Goal: Information Seeking & Learning: Learn about a topic

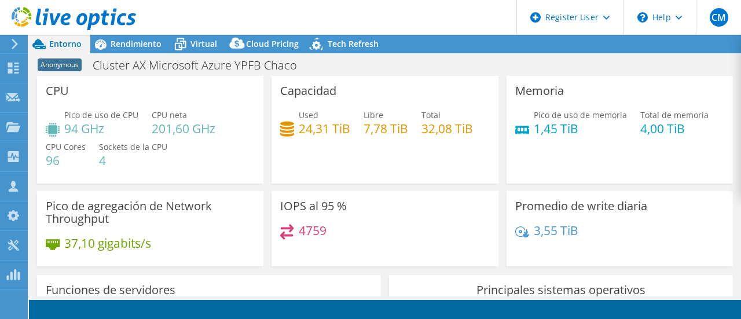
select select "USD"
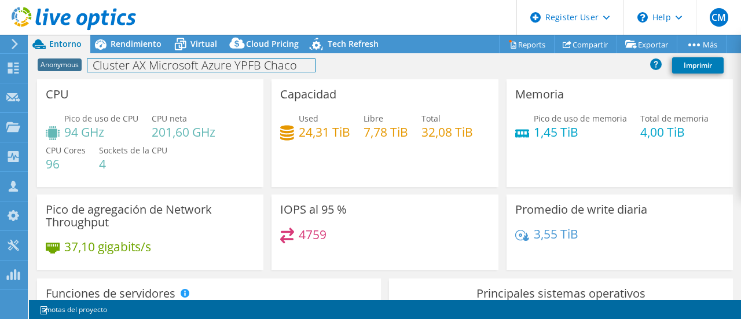
click at [127, 63] on h1 "Cluster AX Microsoft Azure YPFB Chaco" at bounding box center [201, 65] width 228 height 13
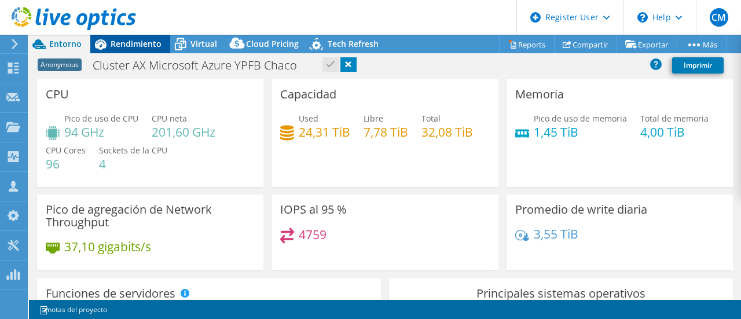
click at [145, 41] on span "Rendimiento" at bounding box center [136, 43] width 51 height 11
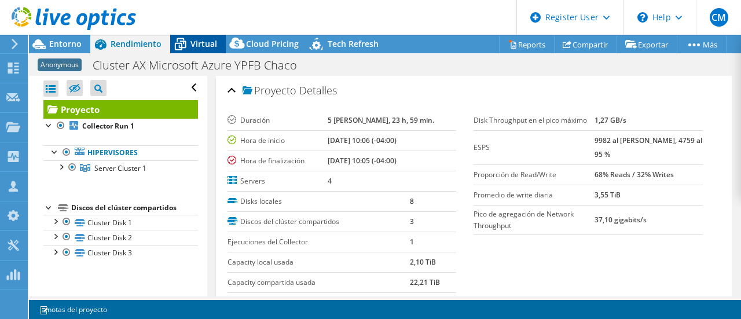
click at [198, 47] on span "Virtual" at bounding box center [203, 43] width 27 height 11
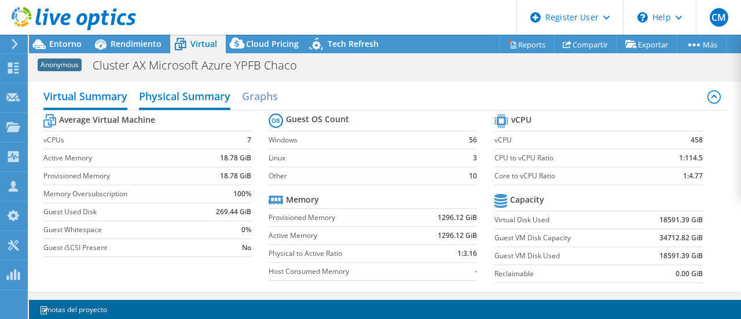
click at [163, 101] on h2 "Physical Summary" at bounding box center [184, 97] width 91 height 25
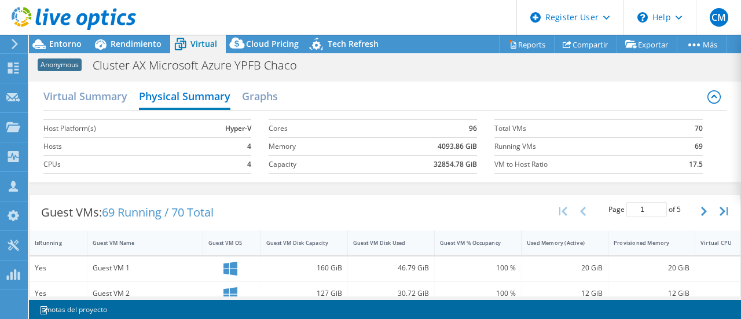
click at [708, 96] on icon at bounding box center [715, 97] width 14 height 14
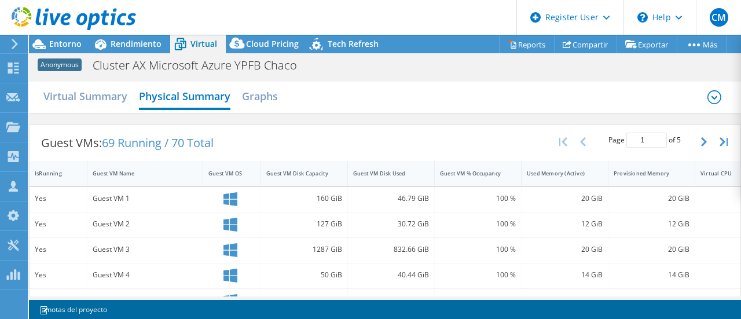
click at [708, 96] on icon at bounding box center [715, 97] width 14 height 14
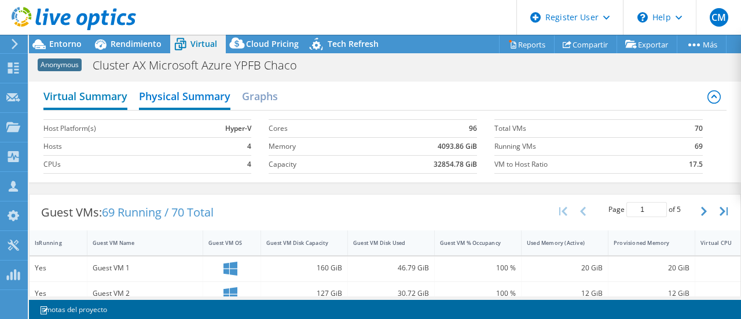
click at [112, 92] on h2 "Virtual Summary" at bounding box center [85, 97] width 84 height 25
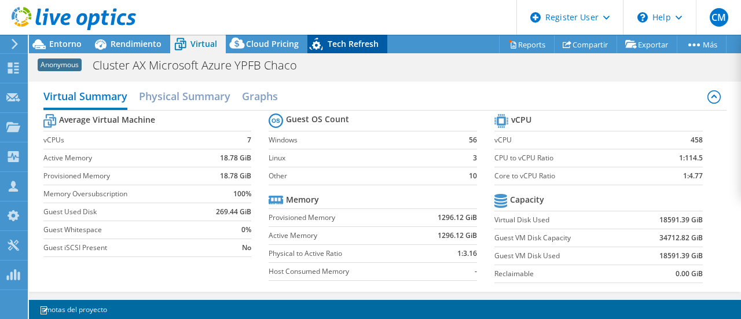
click at [328, 47] on span "Tech Refresh" at bounding box center [353, 43] width 51 height 11
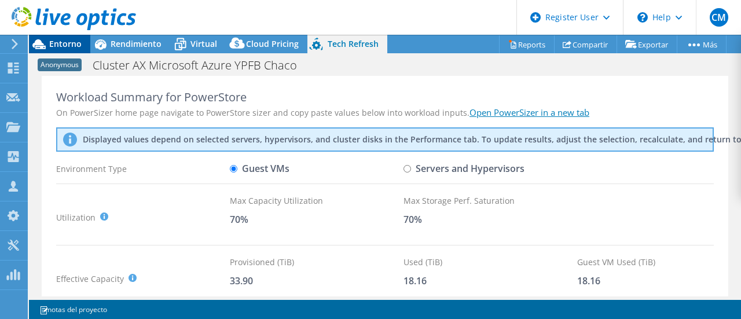
click at [74, 42] on span "Entorno" at bounding box center [65, 43] width 32 height 11
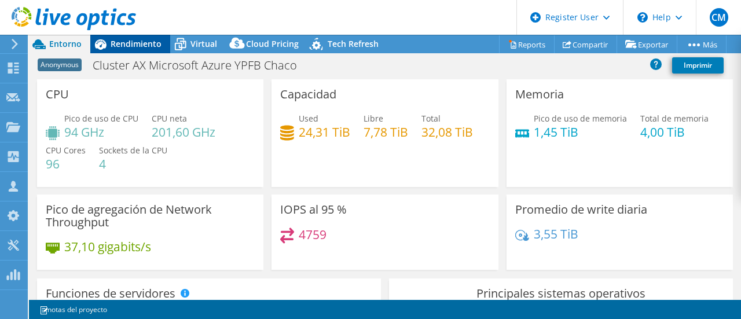
click at [127, 48] on span "Rendimiento" at bounding box center [136, 43] width 51 height 11
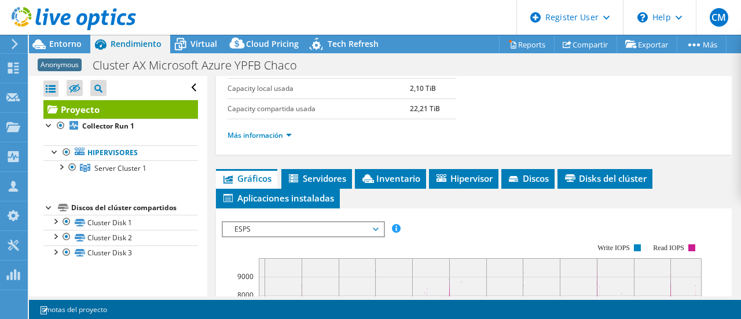
scroll to position [174, 0]
click at [335, 174] on span "Servidores" at bounding box center [316, 179] width 59 height 12
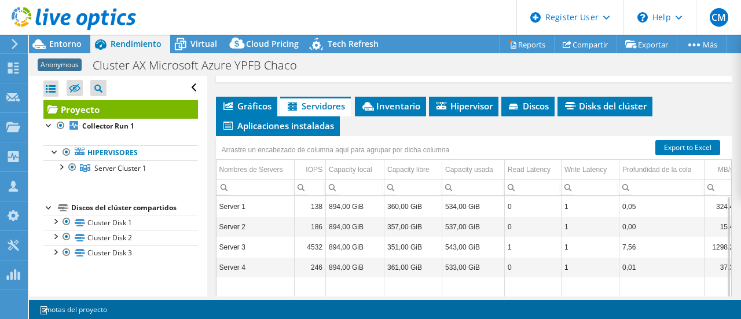
scroll to position [232, 0]
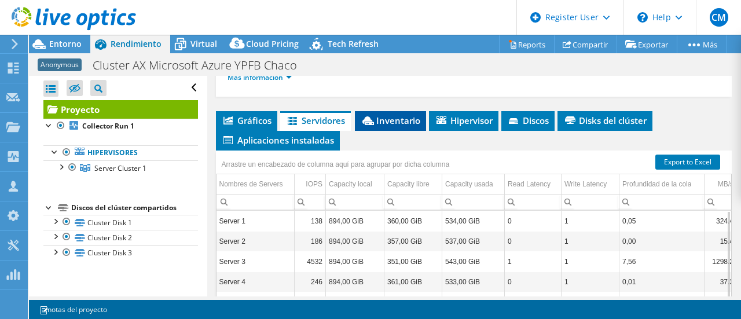
click at [382, 115] on span "Inventario" at bounding box center [391, 121] width 60 height 12
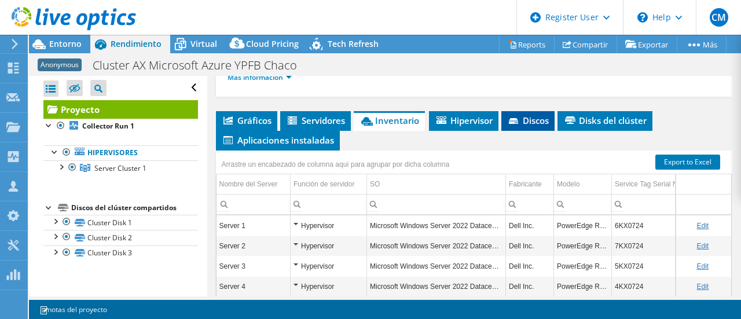
click at [540, 122] on span "Discos" at bounding box center [528, 121] width 42 height 12
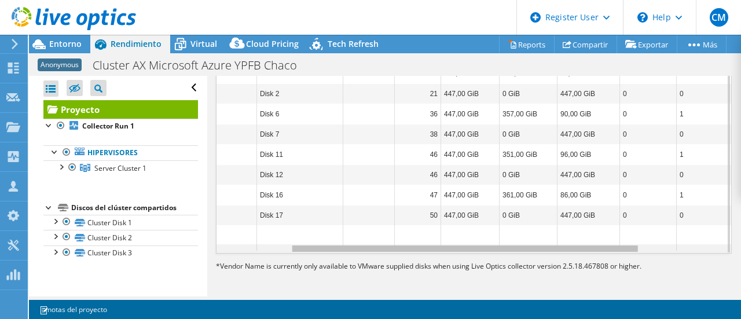
scroll to position [0, 0]
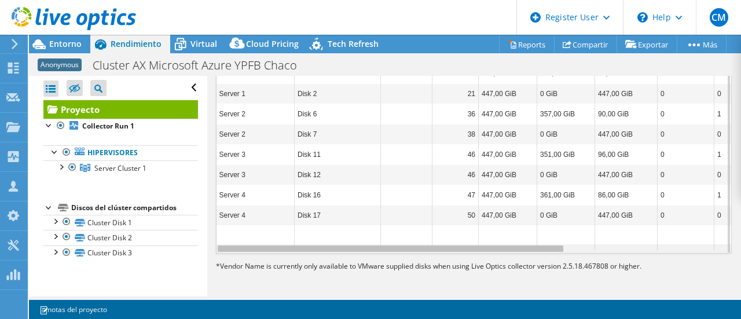
drag, startPoint x: 468, startPoint y: 247, endPoint x: 340, endPoint y: 216, distance: 131.0
click at [340, 216] on body "CM Usuario de Dell [PERSON_NAME] [PERSON_NAME][EMAIL_ADDRESS][PERSON_NAME][DOMA…" at bounding box center [370, 159] width 741 height 319
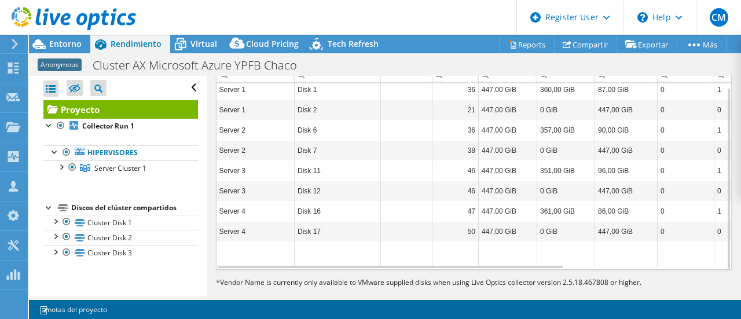
scroll to position [375, 0]
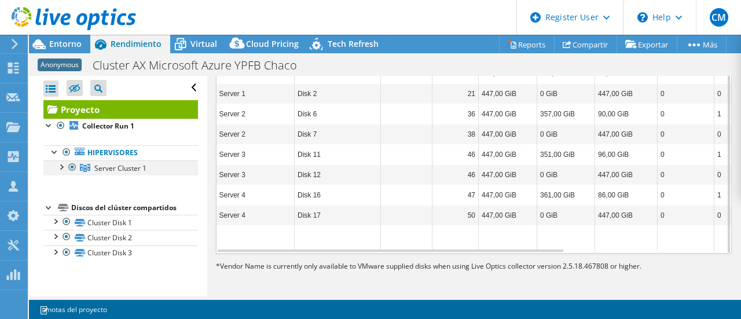
click at [64, 164] on div at bounding box center [61, 166] width 12 height 12
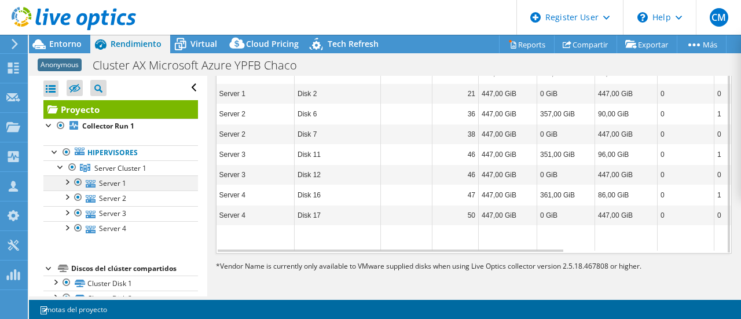
click at [66, 185] on div at bounding box center [67, 181] width 12 height 12
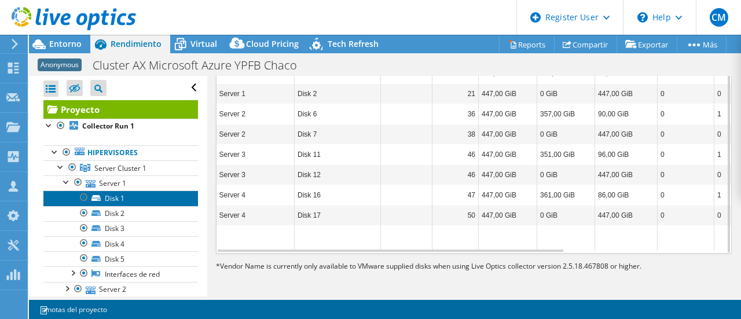
click at [102, 199] on link "Disk 1" at bounding box center [120, 197] width 155 height 15
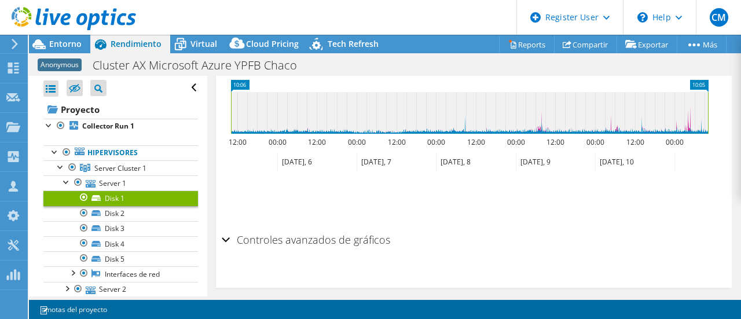
scroll to position [490, 0]
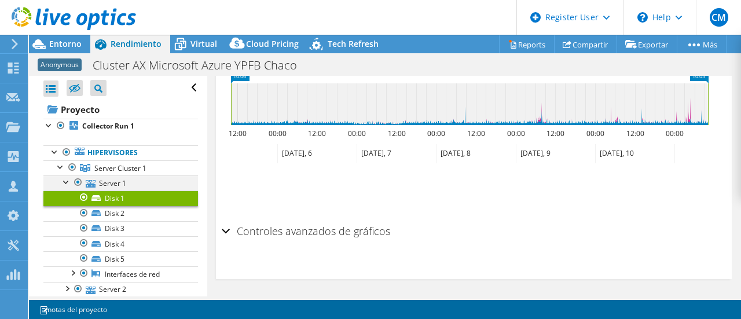
click at [64, 181] on div at bounding box center [67, 181] width 12 height 12
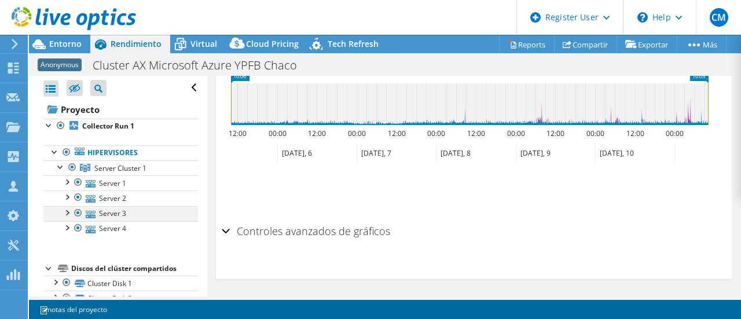
scroll to position [36, 0]
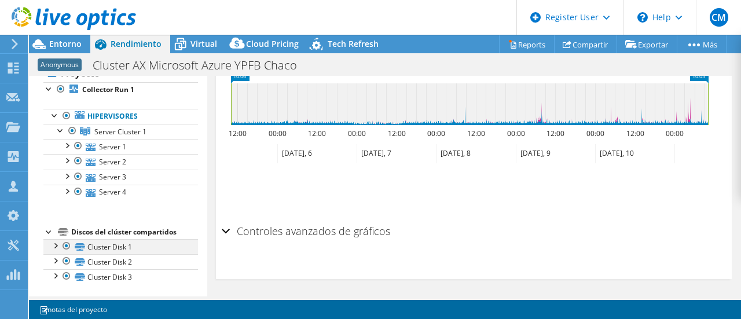
click at [55, 241] on div at bounding box center [55, 245] width 12 height 12
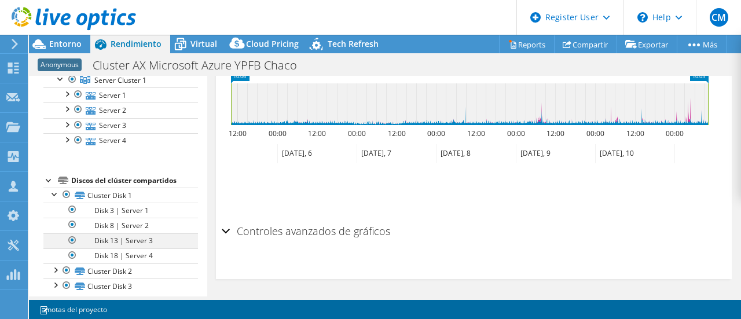
scroll to position [94, 0]
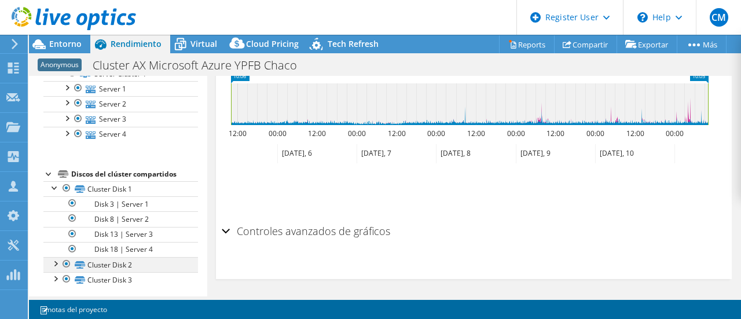
click at [57, 259] on div at bounding box center [55, 263] width 12 height 12
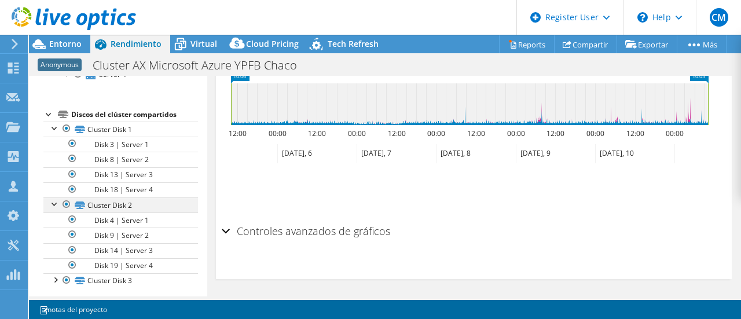
scroll to position [156, 0]
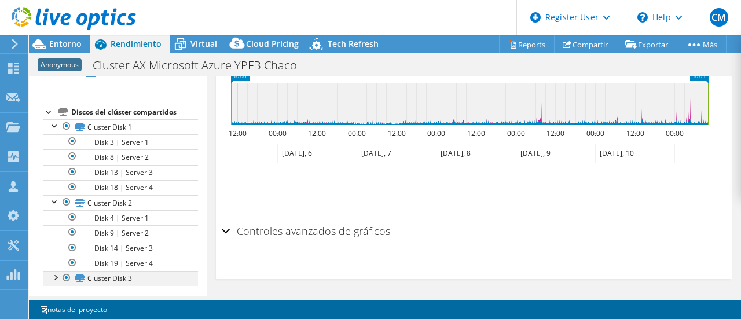
click at [58, 271] on div at bounding box center [55, 277] width 12 height 12
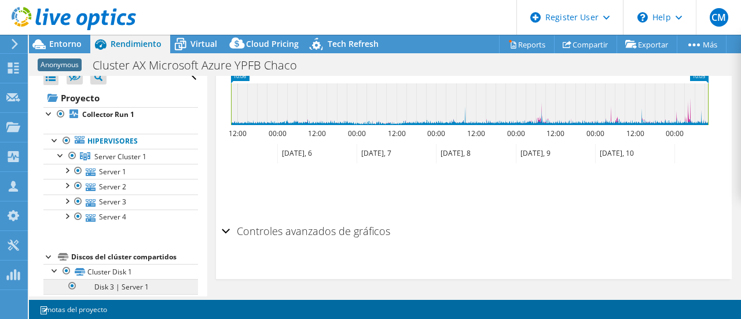
scroll to position [0, 0]
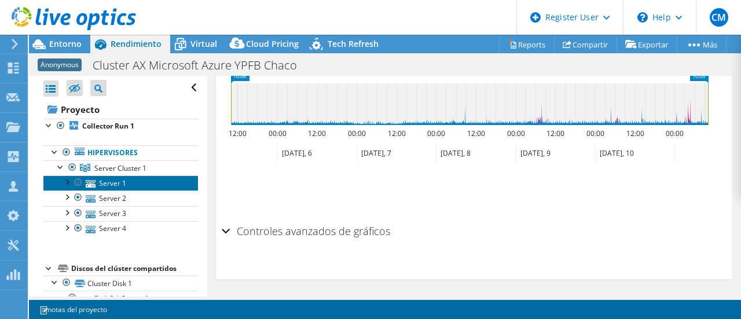
click at [98, 177] on link "Server 1" at bounding box center [120, 182] width 155 height 15
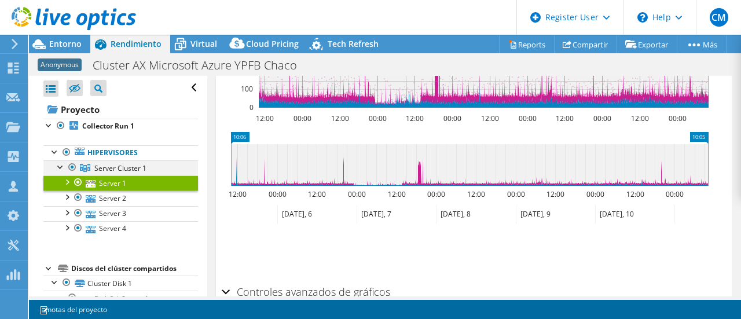
scroll to position [550, 0]
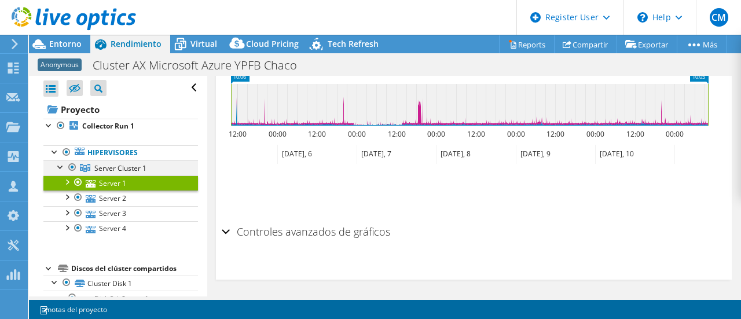
click at [56, 164] on div at bounding box center [61, 166] width 12 height 12
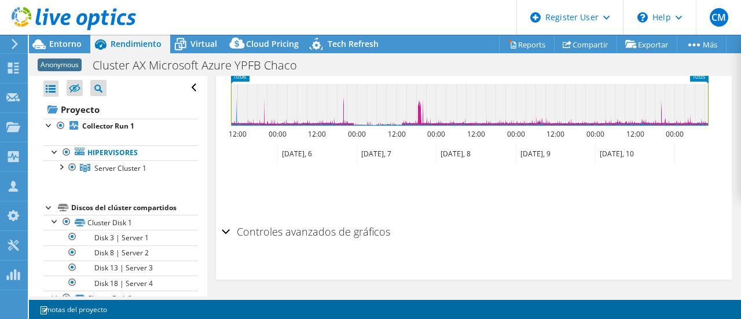
click at [46, 207] on div at bounding box center [49, 207] width 12 height 12
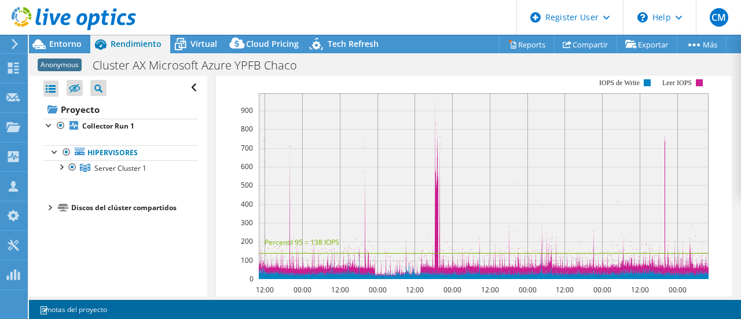
scroll to position [145, 0]
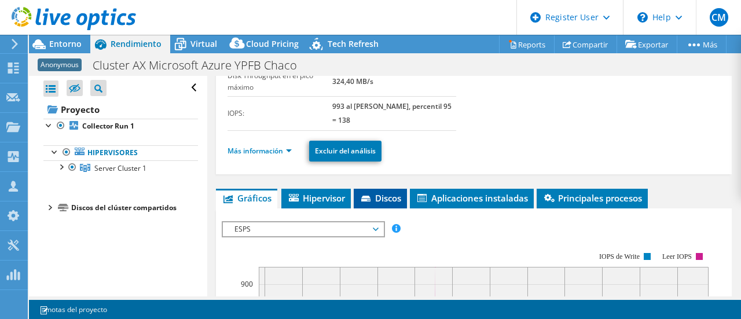
click at [372, 196] on icon at bounding box center [367, 200] width 12 height 8
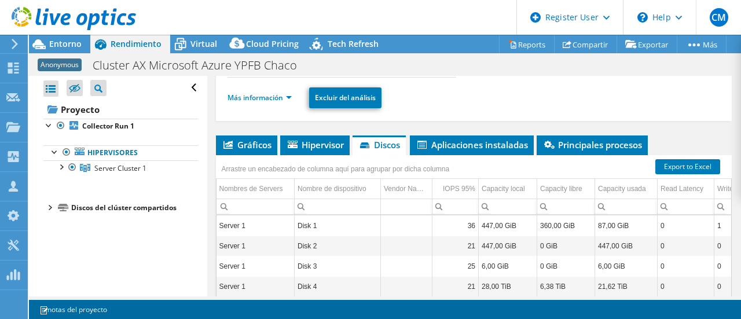
scroll to position [261, 0]
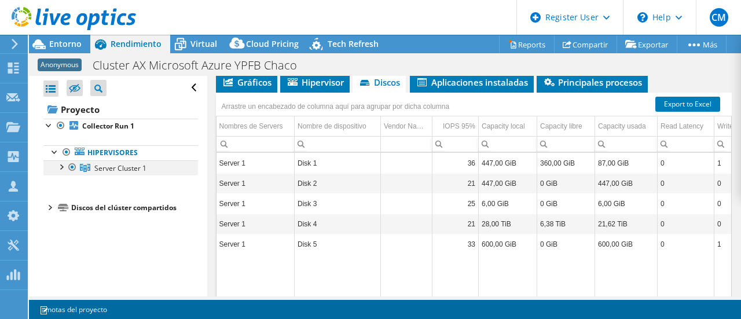
click at [65, 168] on div at bounding box center [61, 166] width 12 height 12
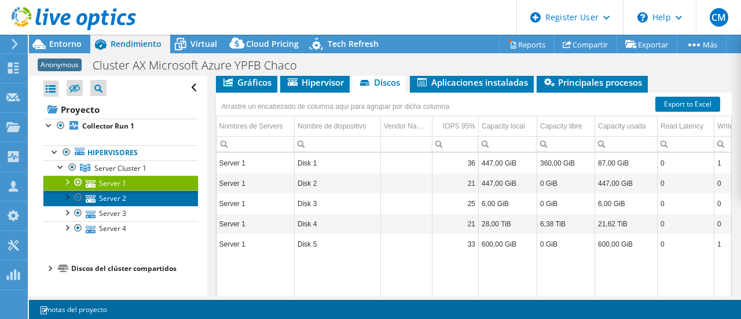
click at [102, 197] on link "Server 2" at bounding box center [120, 197] width 155 height 15
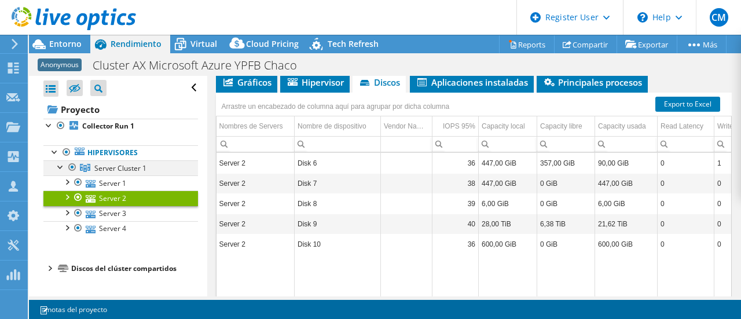
click at [60, 166] on div at bounding box center [61, 166] width 12 height 12
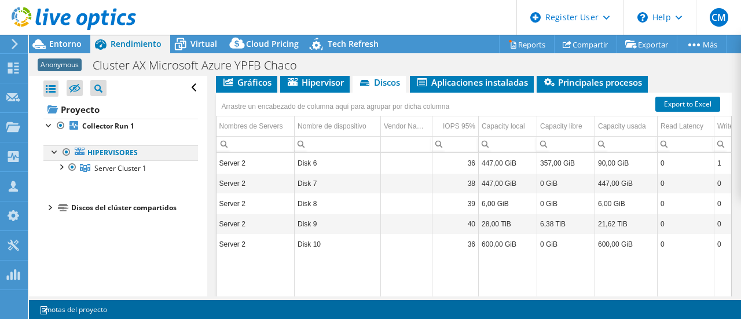
click at [56, 152] on div at bounding box center [55, 151] width 12 height 12
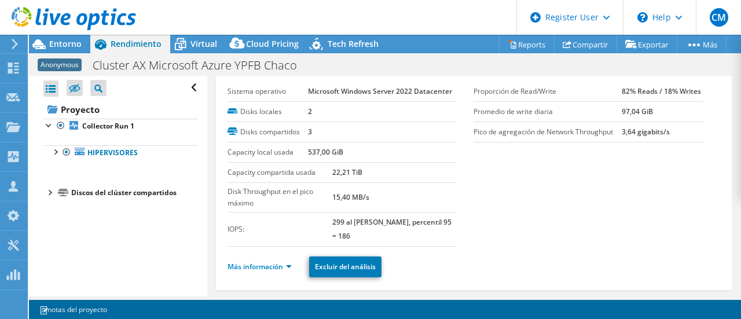
scroll to position [0, 0]
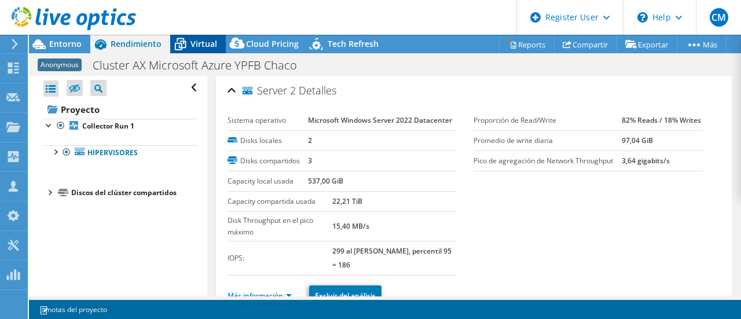
click at [190, 41] on span "Virtual" at bounding box center [203, 43] width 27 height 11
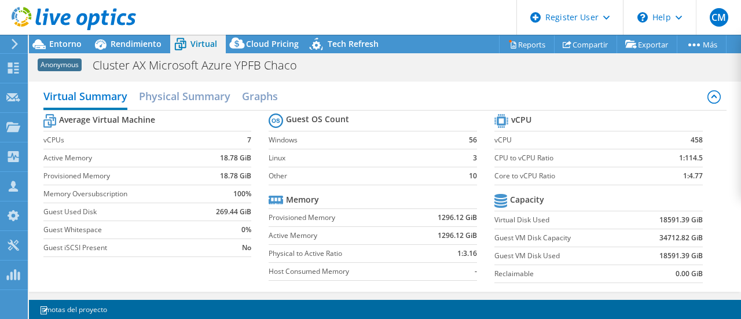
click at [711, 95] on icon at bounding box center [714, 95] width 6 height 3
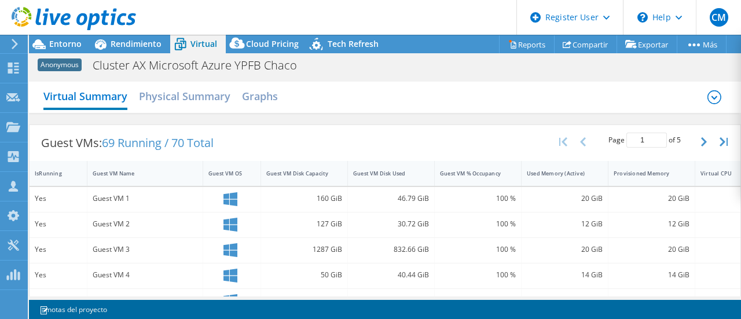
click at [708, 95] on icon at bounding box center [715, 97] width 14 height 14
